Goal: Task Accomplishment & Management: Manage account settings

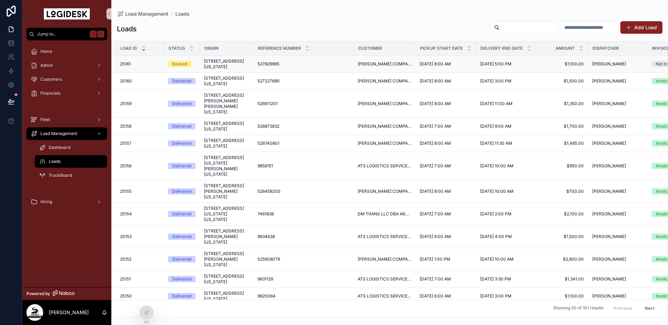
click at [240, 66] on span "[STREET_ADDRESS][US_STATE]" at bounding box center [226, 63] width 45 height 11
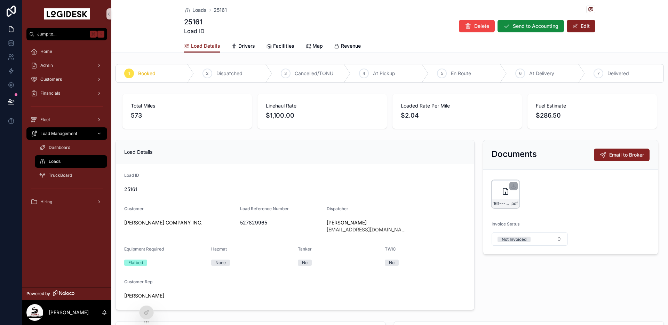
click at [494, 193] on div "161---9-9-to-9-10---CHR---1100.00 .pdf" at bounding box center [506, 194] width 28 height 28
